Goal: Task Accomplishment & Management: Complete application form

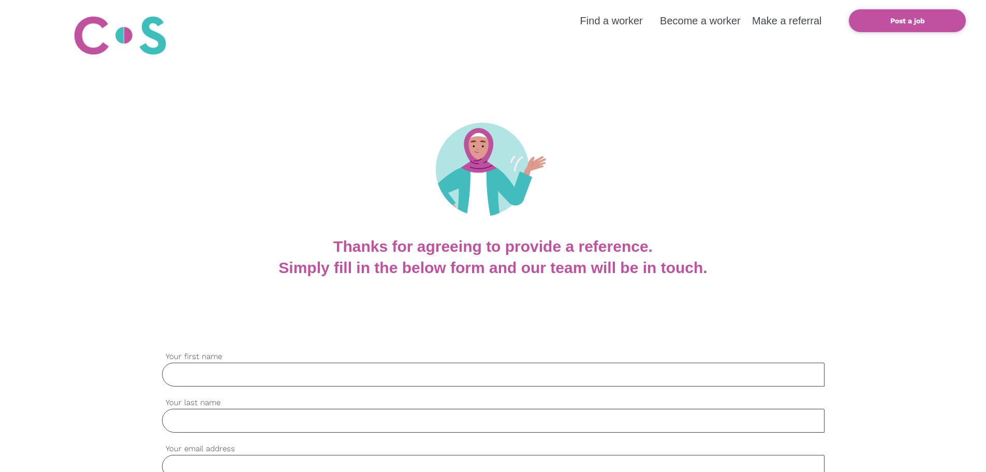
click at [299, 374] on input "Your first name" at bounding box center [493, 374] width 663 height 24
type input "[PERSON_NAME]"
type input "Qu"
type input "[PERSON_NAME][EMAIL_ADDRESS][DOMAIN_NAME]"
type input "0211057565"
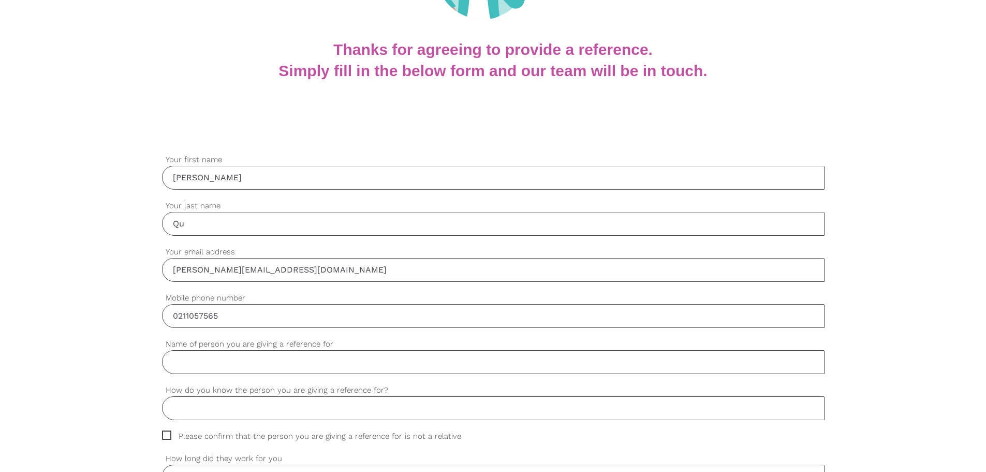
scroll to position [259, 0]
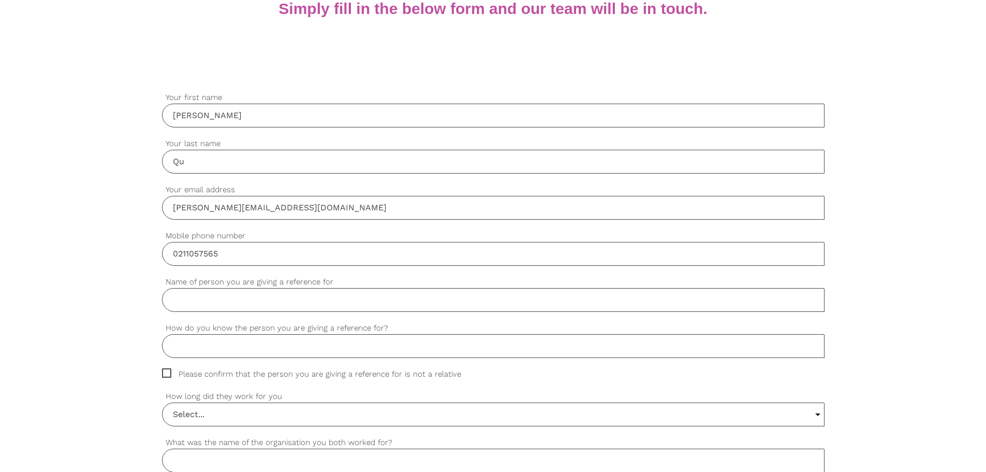
click at [259, 291] on input "Name of person you are giving a reference for" at bounding box center [493, 300] width 663 height 24
click at [210, 302] on input "Name of person you are giving a reference for" at bounding box center [493, 300] width 663 height 24
paste input "Nu) [GEOGRAPHIC_DATA]"
click at [185, 297] on input "Nu) [GEOGRAPHIC_DATA]" at bounding box center [493, 300] width 663 height 24
type input "Nu SUA"
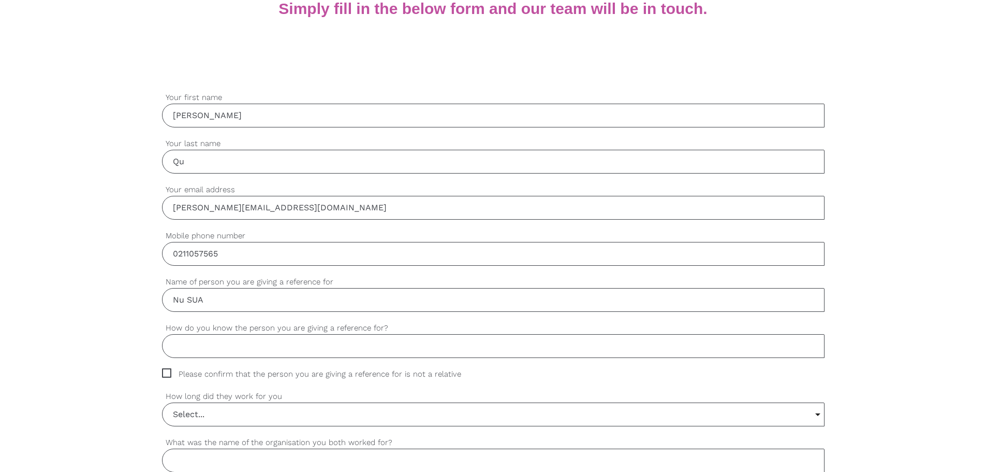
click at [247, 352] on input "How do you know the person you are giving a reference for?" at bounding box center [493, 346] width 663 height 24
type input "He was a Parking & Bylaw Officer and I am the manager."
click at [164, 371] on span "Please confirm that the person you are giving a reference for is not a relative" at bounding box center [321, 374] width 319 height 12
click at [164, 371] on input "Please confirm that the person you are giving a reference for is not a relative" at bounding box center [165, 371] width 7 height 7
checkbox input "true"
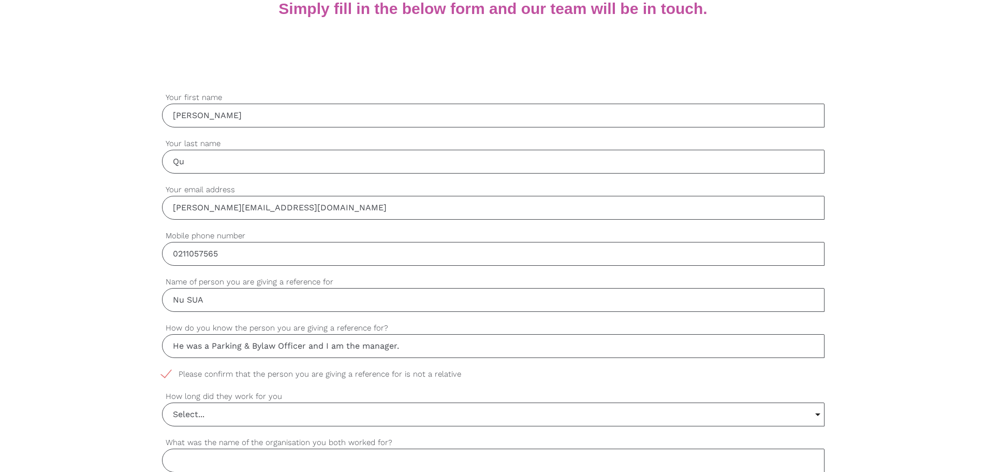
click at [254, 415] on input "Select..." at bounding box center [494, 414] width 662 height 23
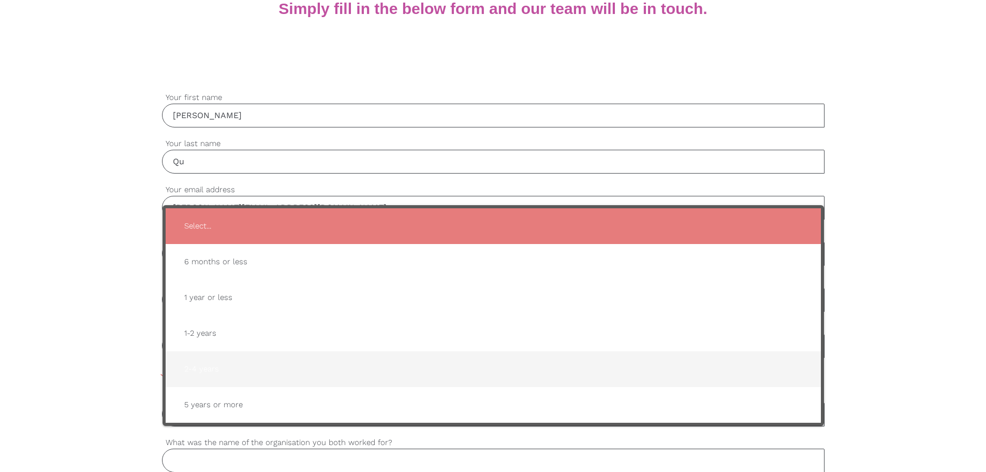
click at [209, 373] on span "2-4 years" at bounding box center [493, 368] width 635 height 25
type input "2-4 years"
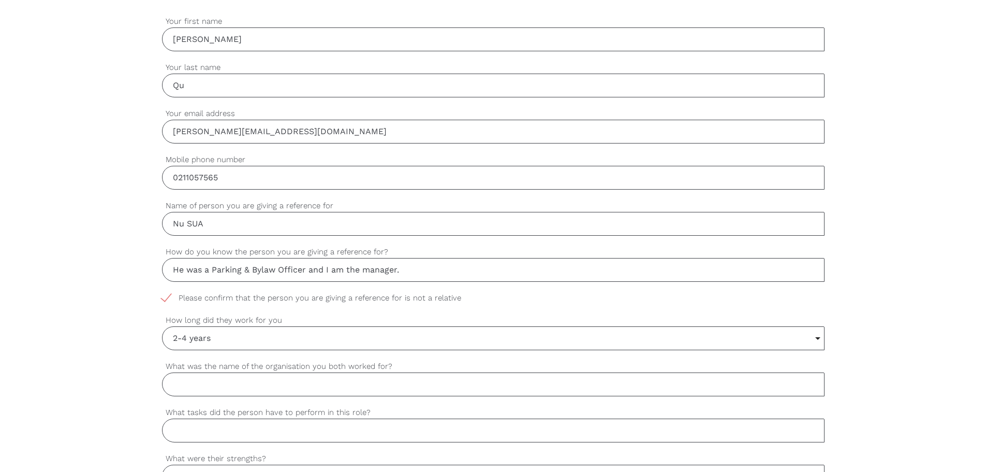
scroll to position [466, 0]
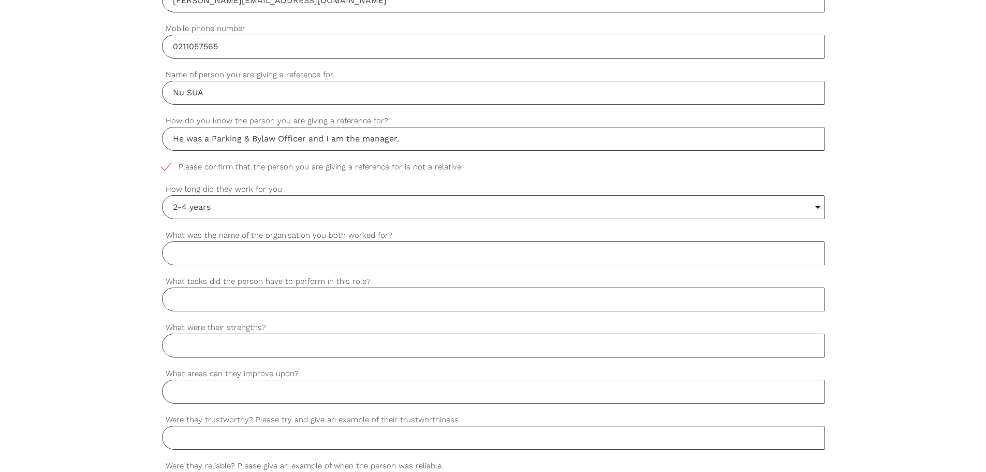
click at [196, 256] on input "What was the name of the organisation you both worked for?" at bounding box center [493, 253] width 663 height 24
type input "Porirua City Council"
click at [226, 296] on input "What tasks did the person have to perform in this role?" at bounding box center [493, 299] width 663 height 24
click at [251, 301] on input "What tasks did the person have to perform in this role?" at bounding box center [493, 299] width 663 height 24
click at [273, 352] on input "What were their strengths?" at bounding box center [493, 345] width 663 height 24
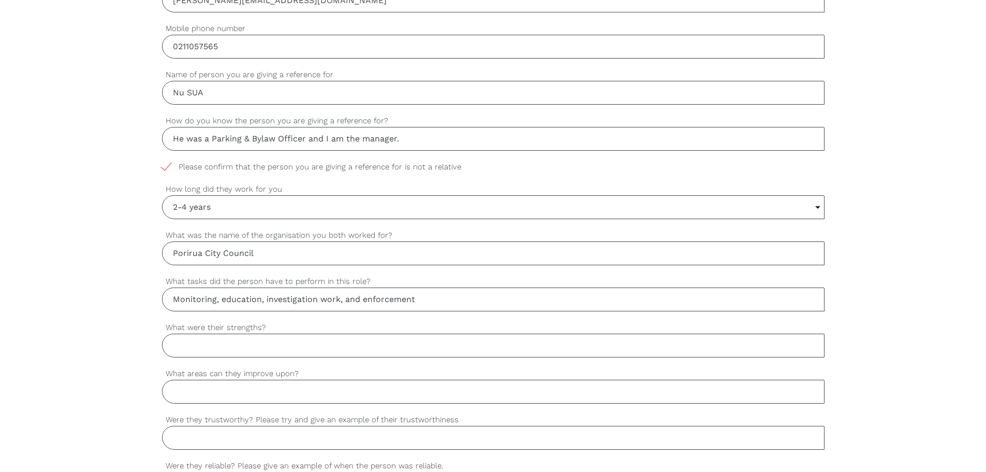
click at [174, 298] on input "Monitoring, education, investigation work, and enforcement" at bounding box center [493, 299] width 663 height 24
click at [178, 299] on input "parking and bylaw monitoring, education, investigation work, and enforcement" at bounding box center [493, 299] width 663 height 24
click at [285, 300] on input "Parking and bylaw monitoring, education, investigation work, and enforcement" at bounding box center [493, 299] width 663 height 24
click at [315, 300] on input "Parking and bylaw monitoring, education, investigation work, and enforcement" at bounding box center [493, 299] width 663 height 24
click at [373, 299] on input "Parking and bylaw monitoring, education, investigation work, and enforcement" at bounding box center [493, 299] width 663 height 24
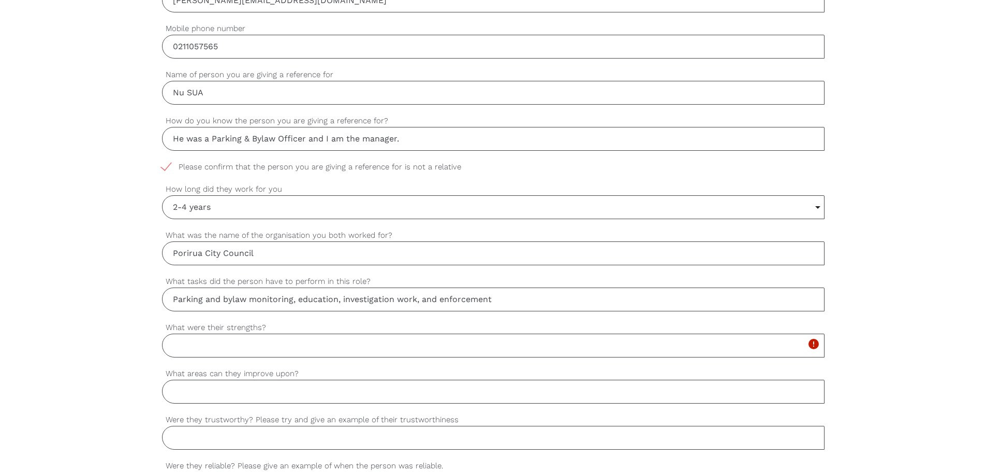
drag, startPoint x: 299, startPoint y: 297, endPoint x: 315, endPoint y: 298, distance: 16.1
click at [299, 297] on input "Parking and bylaw monitoring, education, investigation work, and enforcement" at bounding box center [493, 299] width 663 height 24
type input "Parking and bylaw monitoring, education, investigation work, and enforcement"
click at [258, 345] on input "What were their strengths?" at bounding box center [493, 345] width 663 height 24
type input "L"
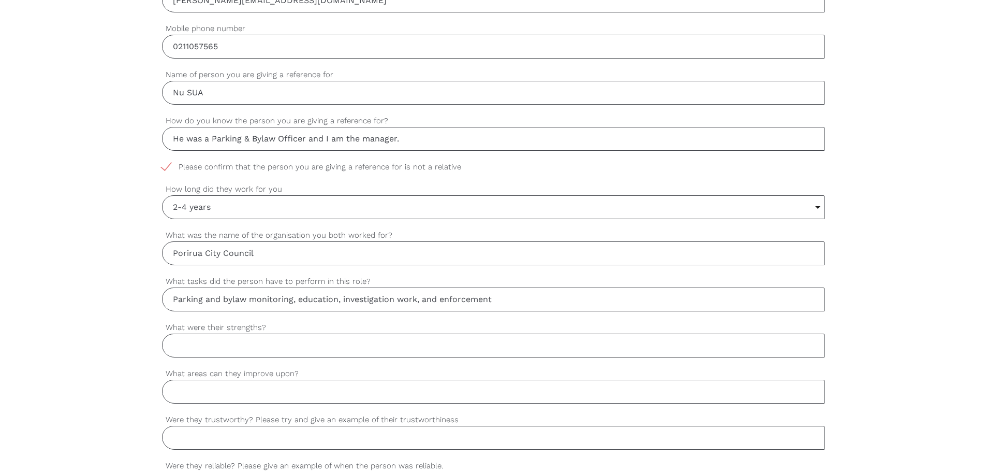
type input "B"
click at [666, 338] on input "Nu has a lovely personality and was well likely by staff and the public. He com…" at bounding box center [493, 345] width 663 height 24
paste input "Empathetic"
click at [667, 349] on input "Nu has a lovely personality and was well likely by staff and the public. He com…" at bounding box center [493, 345] width 663 height 24
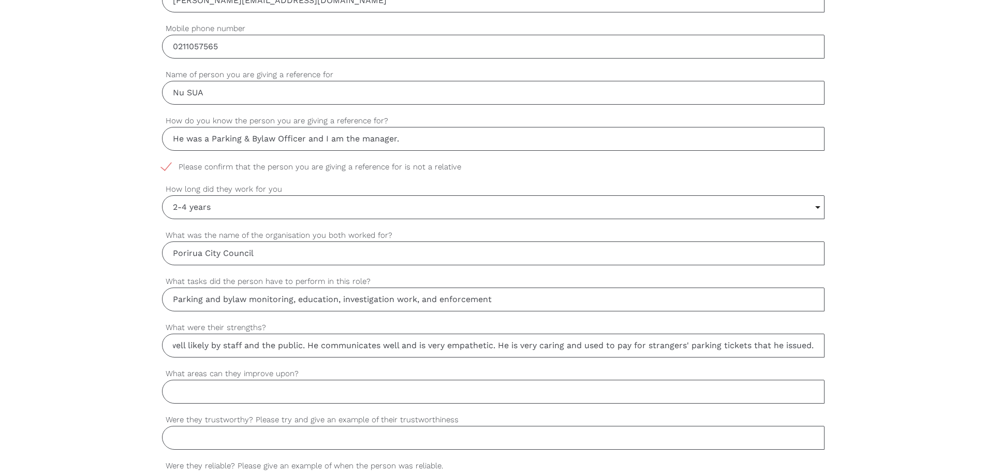
type input "Nu has a lovely personality and was well likely by staff and the public. He com…"
click at [226, 380] on div "What areas can they improve upon?" at bounding box center [493, 386] width 663 height 36
click at [225, 390] on input "What areas can they improve upon?" at bounding box center [493, 392] width 663 height 24
click at [392, 392] on input "Too empathetic sometimes, which makes it chellenge to enforce." at bounding box center [493, 392] width 663 height 24
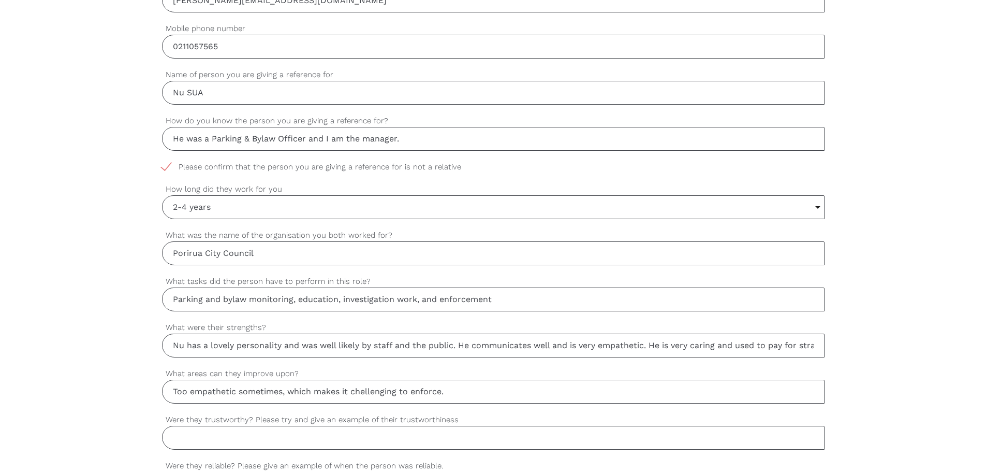
click at [442, 391] on input "Too empathetic sometimes, which makes it chellenging to enforce." at bounding box center [493, 392] width 663 height 24
type input "Too empathetic sometimes, which makes it chellenging to enforce at times."
click at [245, 440] on input "Were they trustworthy? Please try and give an example of their trustworthiness" at bounding box center [493, 438] width 663 height 24
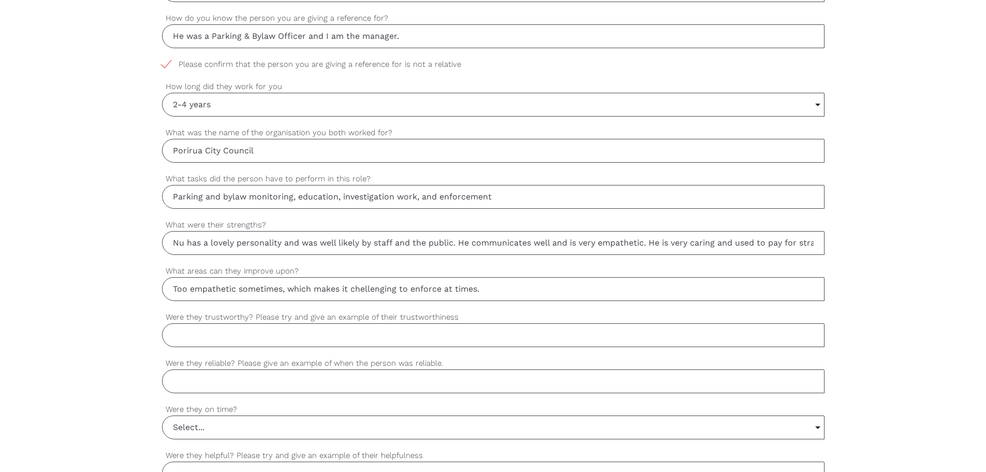
scroll to position [570, 0]
click at [265, 331] on input "Yes. We had no issues with him while he worked for us." at bounding box center [493, 334] width 663 height 24
type input "Yes. We had no trust issues with him while he worked for us."
click at [371, 381] on input "Were they reliable? Please give an example of when the person was reliable." at bounding box center [493, 380] width 663 height 24
type input "e"
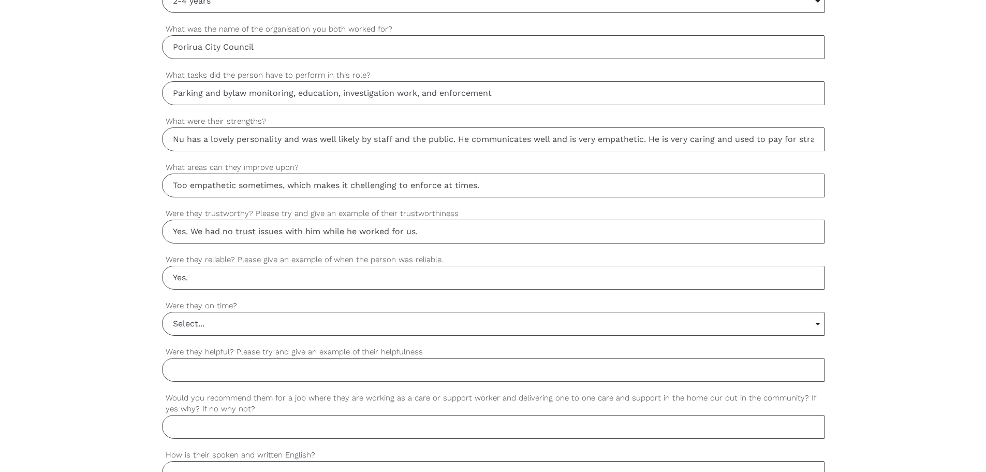
scroll to position [673, 0]
drag, startPoint x: 432, startPoint y: 231, endPoint x: 189, endPoint y: 230, distance: 242.3
click at [189, 230] on input "Yes. We had no trust issues with him while he worked for us." at bounding box center [493, 230] width 663 height 24
click at [228, 276] on input "Yes." at bounding box center [493, 277] width 663 height 24
paste input "We had no trust issues with him while he worked for us."
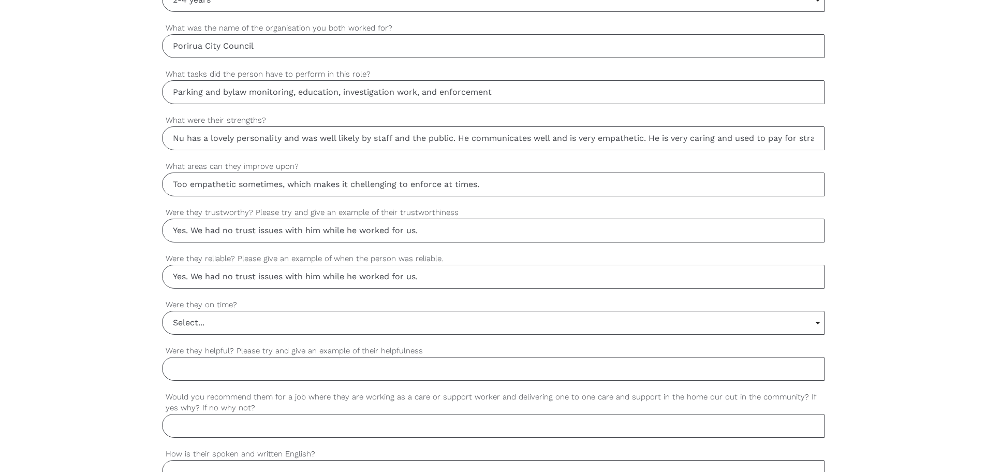
click at [255, 278] on input "Yes. We had no trust issues with him while he worked for us." at bounding box center [493, 277] width 663 height 24
click at [338, 277] on input "Yes. We had no reliability issues with him while he worked for us." at bounding box center [493, 277] width 663 height 24
type input "Yes. We had no reliability issues with Nu while he worked for us."
drag, startPoint x: 442, startPoint y: 228, endPoint x: 193, endPoint y: 231, distance: 248.5
click at [193, 231] on input "Yes. We had no trust issues with him while he worked for us." at bounding box center [493, 230] width 663 height 24
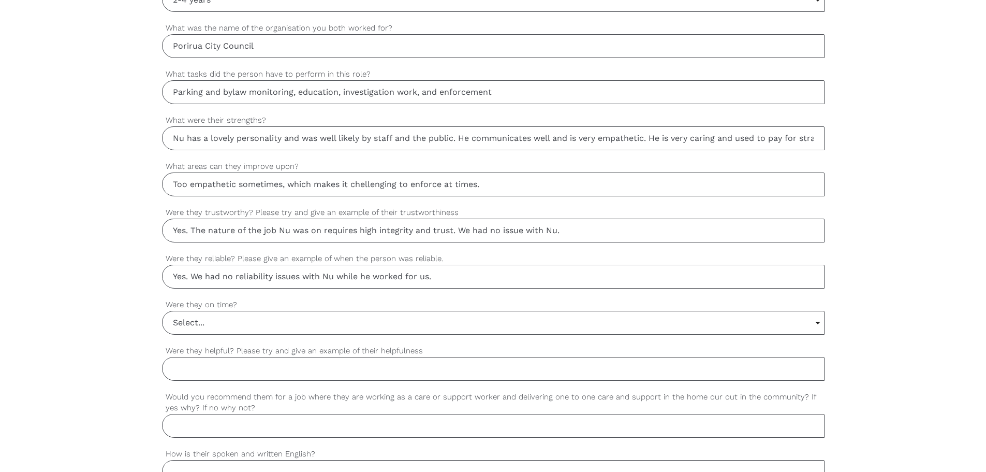
type input "Yes. The nature of the job Nu was on requires high integrity and trust. We had …"
click at [456, 281] on input "Yes. We had no reliability issues with Nu while he worked for us." at bounding box center [493, 277] width 663 height 24
type input "Yes. I am not aware of any issues. He was at work most days."
click at [207, 326] on input "Select..." at bounding box center [494, 322] width 662 height 23
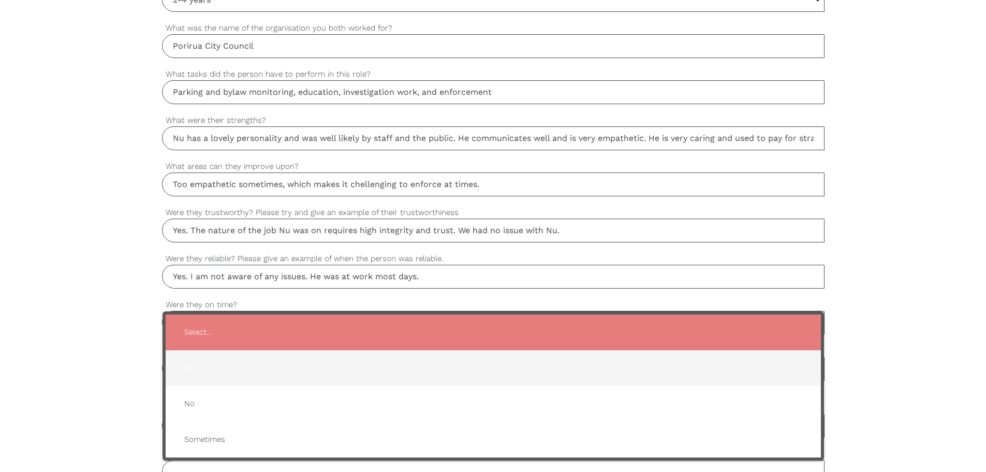
click at [195, 369] on span "Yes" at bounding box center [493, 367] width 635 height 25
type input "Yes"
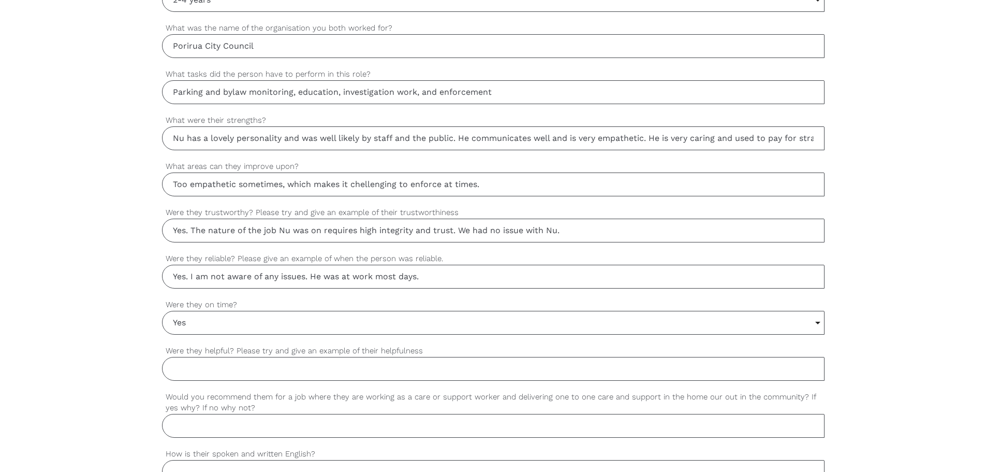
click at [265, 382] on div "settings Were they helpful? Please try and give an example of their helpfulness" at bounding box center [493, 368] width 663 height 46
click at [264, 372] on input "Were they helpful? Please try and give an example of their helpfulness" at bounding box center [493, 369] width 663 height 24
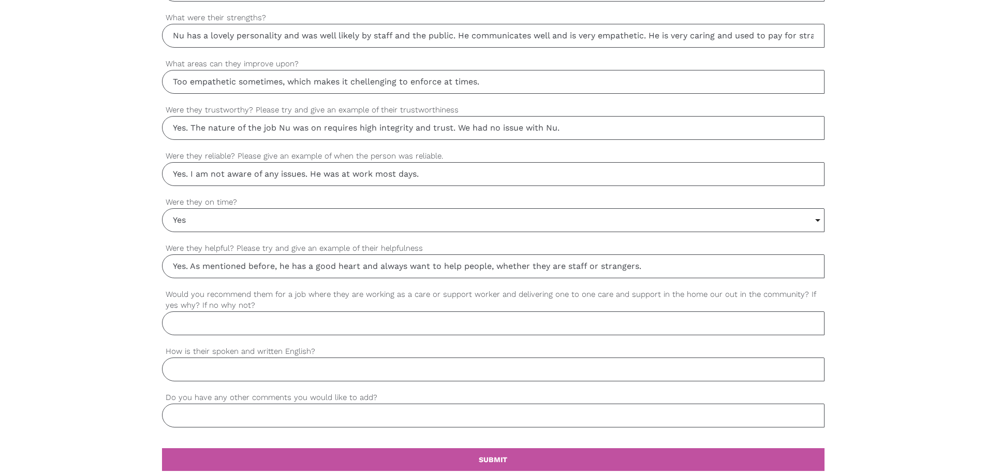
scroll to position [777, 0]
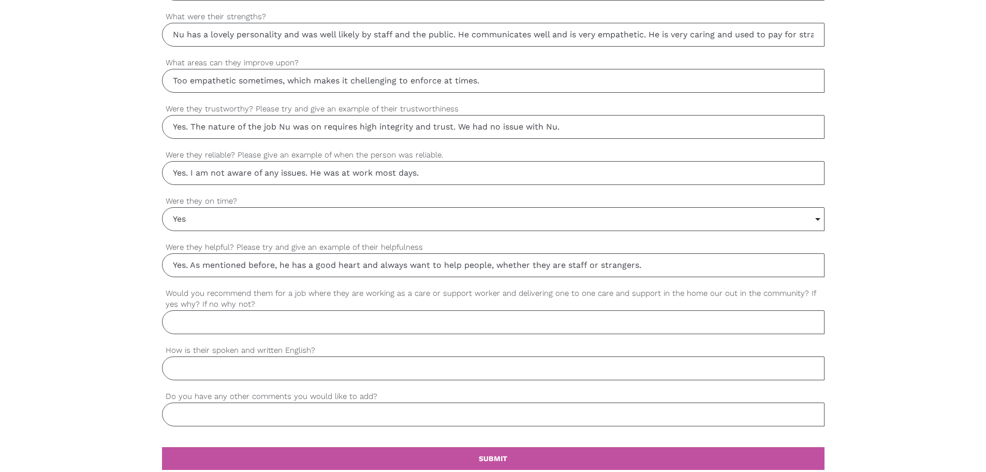
type input "Yes. As mentioned before, he has a good heart and always want to help people, w…"
click at [249, 319] on input "Would you recommend them for a job where they are working as a care or support …" at bounding box center [493, 322] width 663 height 24
type input "Yes, that would suit him."
click at [267, 366] on input "How is their spoken and written English?" at bounding box center [493, 368] width 663 height 24
type input "h"
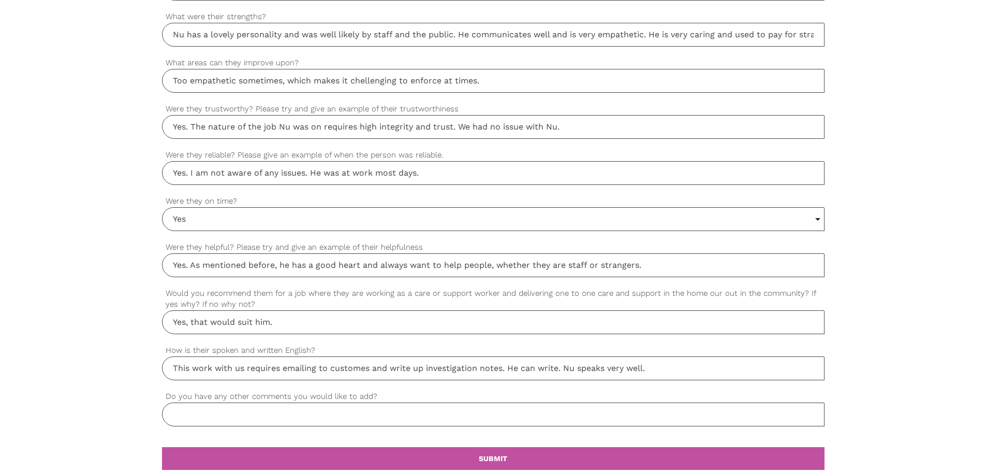
type input "This work with us requires emailing to customes and write up investigation note…"
click at [211, 412] on input "Do you have any other comments you would like to add?" at bounding box center [493, 414] width 663 height 24
type input "NO"
click at [427, 452] on link "settings SUBMIT" at bounding box center [493, 458] width 663 height 23
